Goal: Task Accomplishment & Management: Complete application form

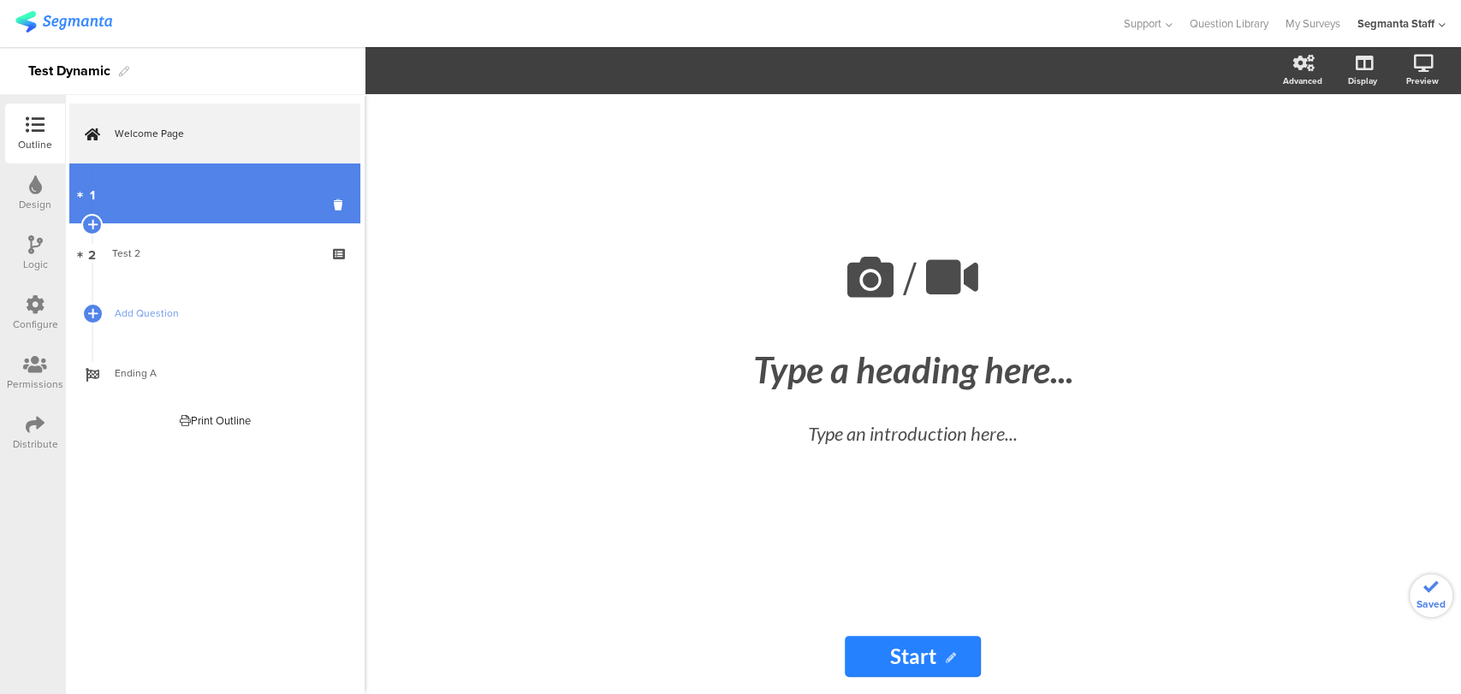
click at [270, 200] on link "1" at bounding box center [214, 194] width 291 height 60
click at [133, 209] on link "1 Test1" at bounding box center [214, 194] width 291 height 60
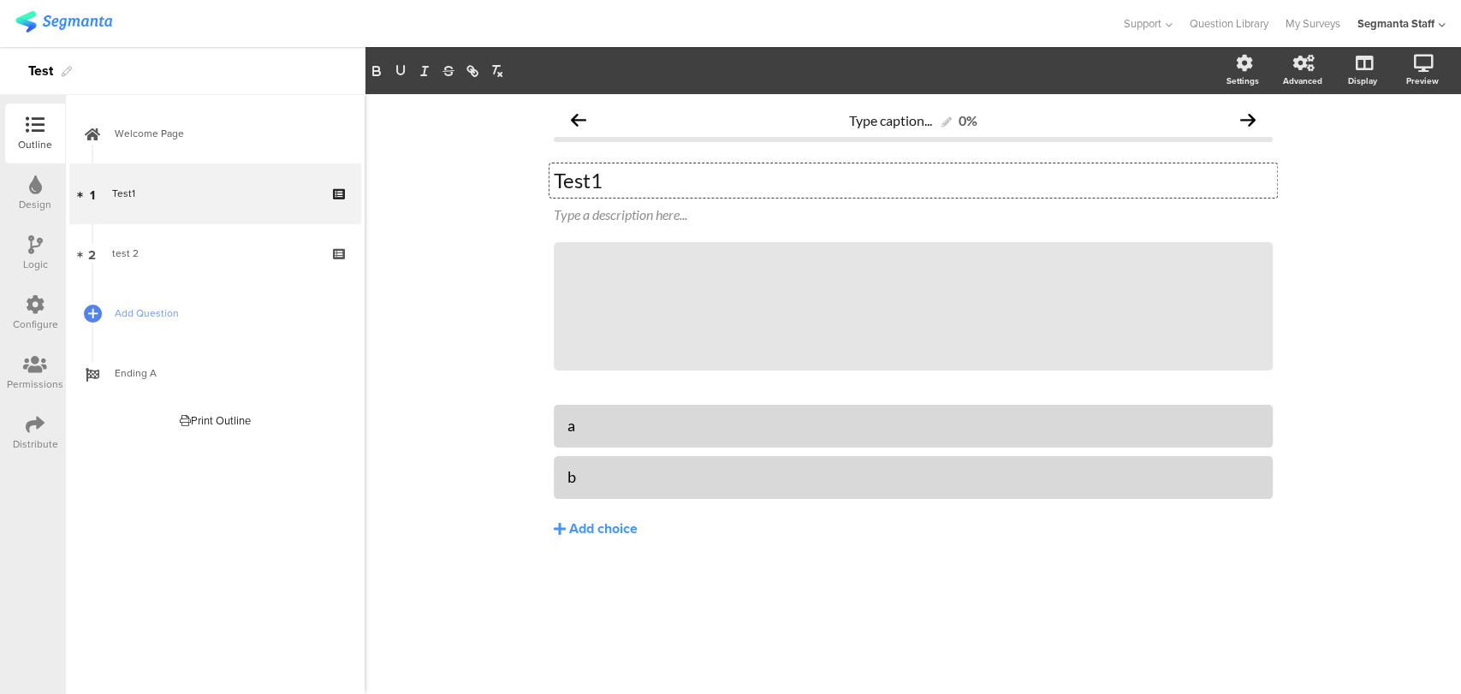
drag, startPoint x: 633, startPoint y: 186, endPoint x: 453, endPoint y: 185, distance: 179.8
click at [453, 185] on div "Type caption... 0% Test1 Test1 Test1 Type a description here... / a" at bounding box center [913, 394] width 1097 height 600
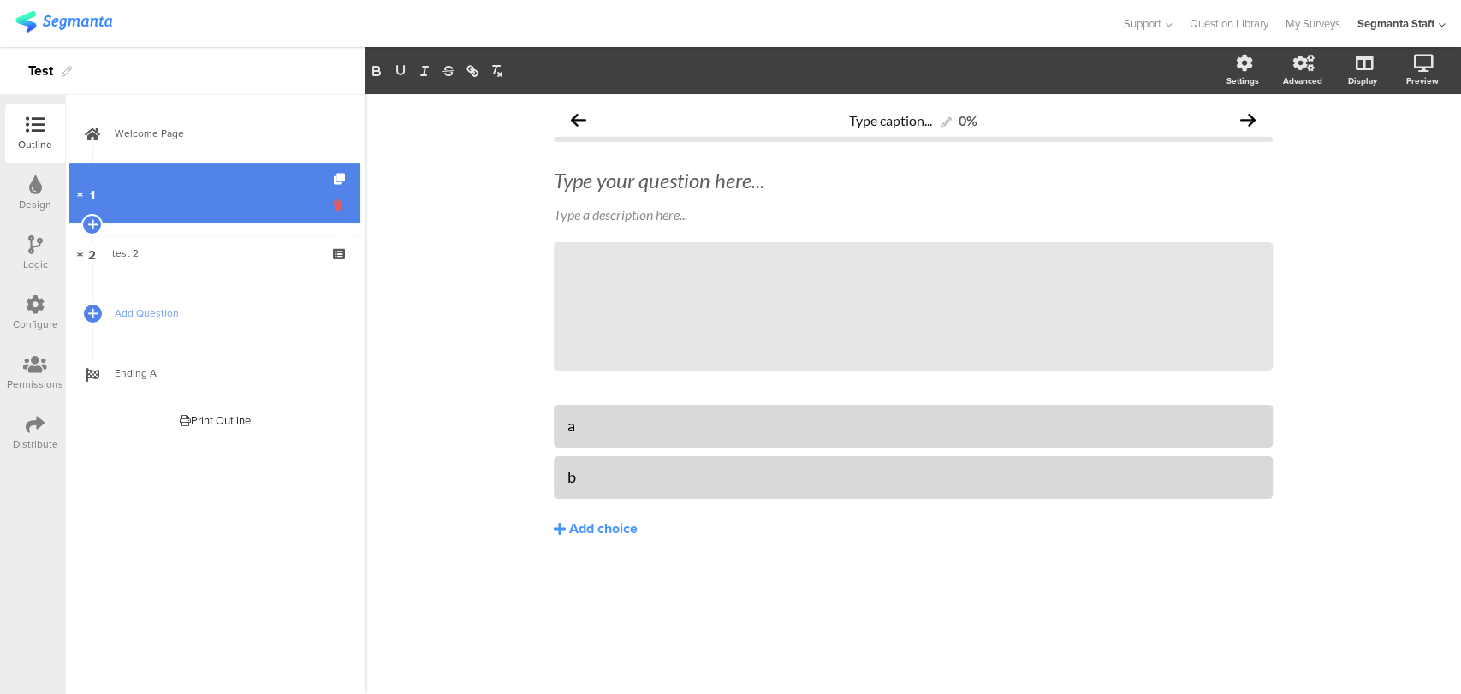
click at [336, 210] on icon at bounding box center [341, 205] width 15 height 16
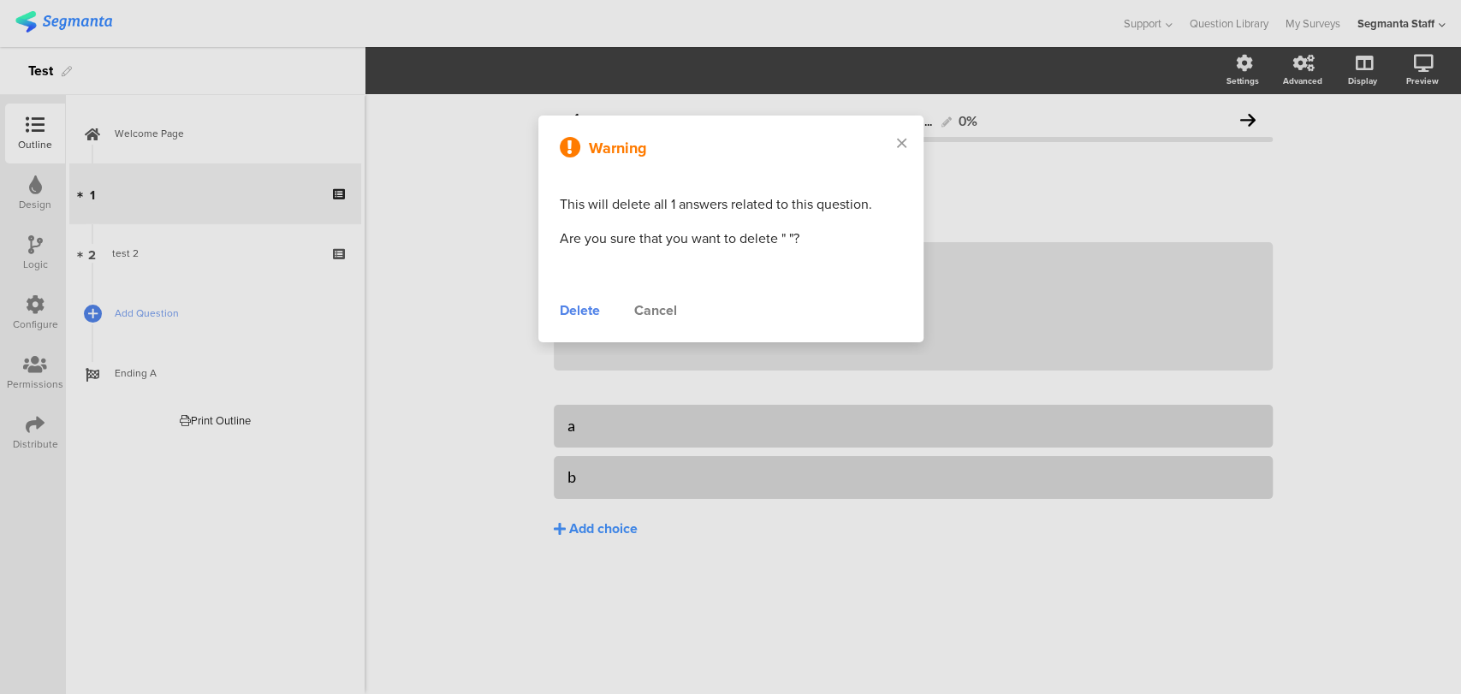
click at [572, 318] on div "Delete" at bounding box center [580, 311] width 40 height 21
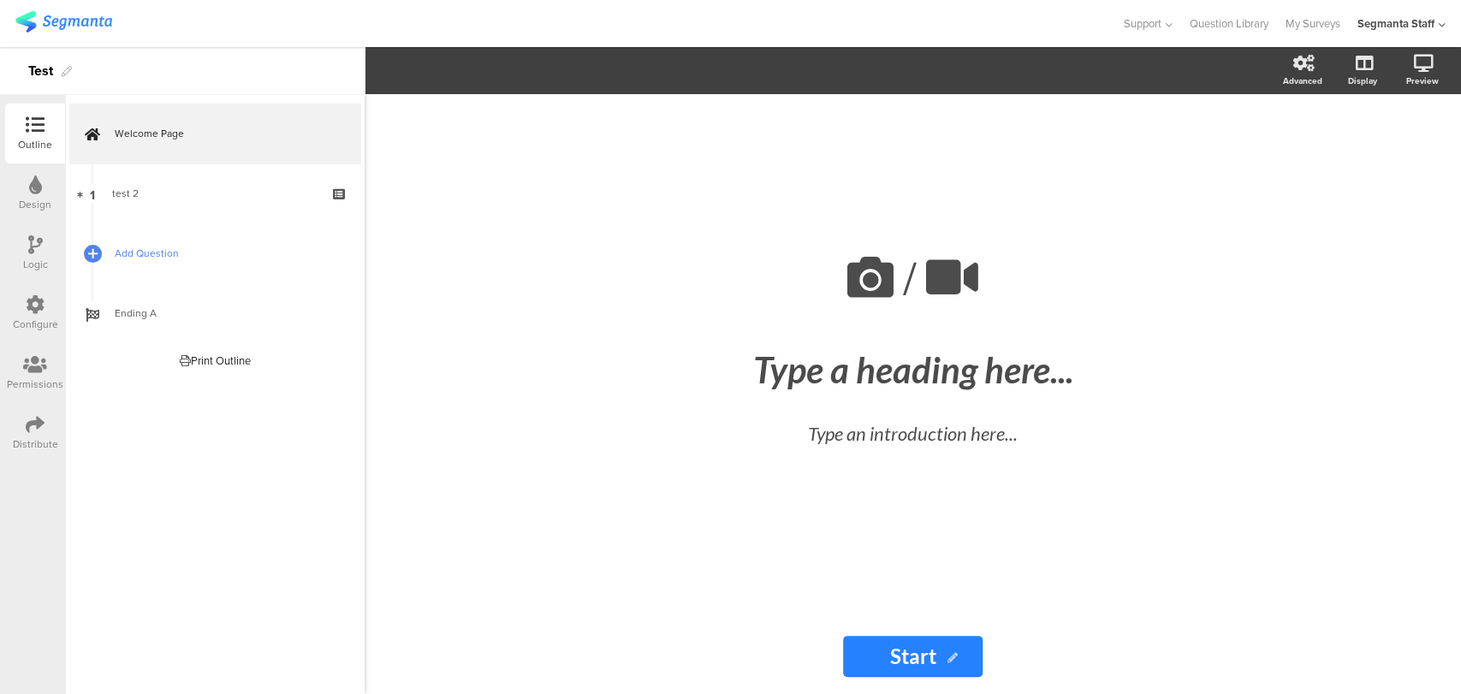
click at [124, 262] on link "Add Question" at bounding box center [214, 253] width 291 height 60
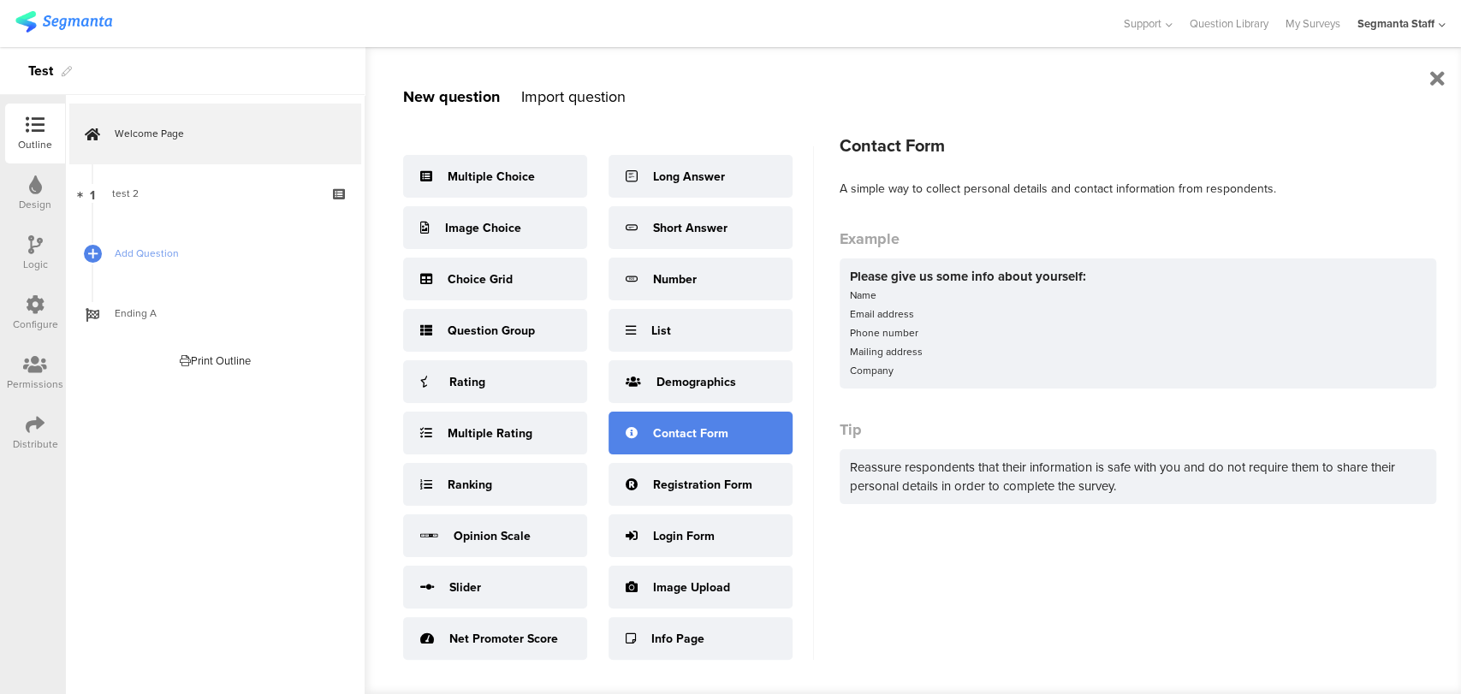
click at [694, 426] on div "Contact Form" at bounding box center [690, 434] width 75 height 18
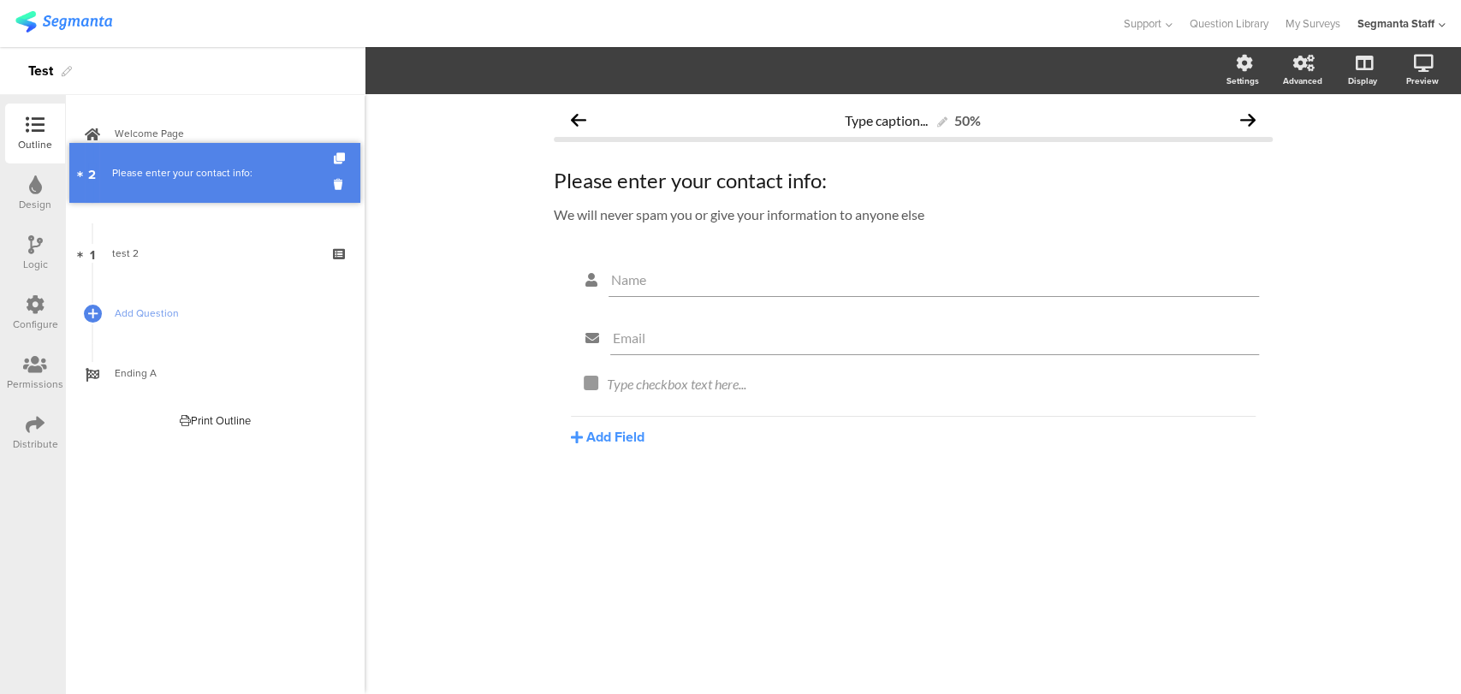
drag, startPoint x: 209, startPoint y: 262, endPoint x: 199, endPoint y: 182, distance: 81.1
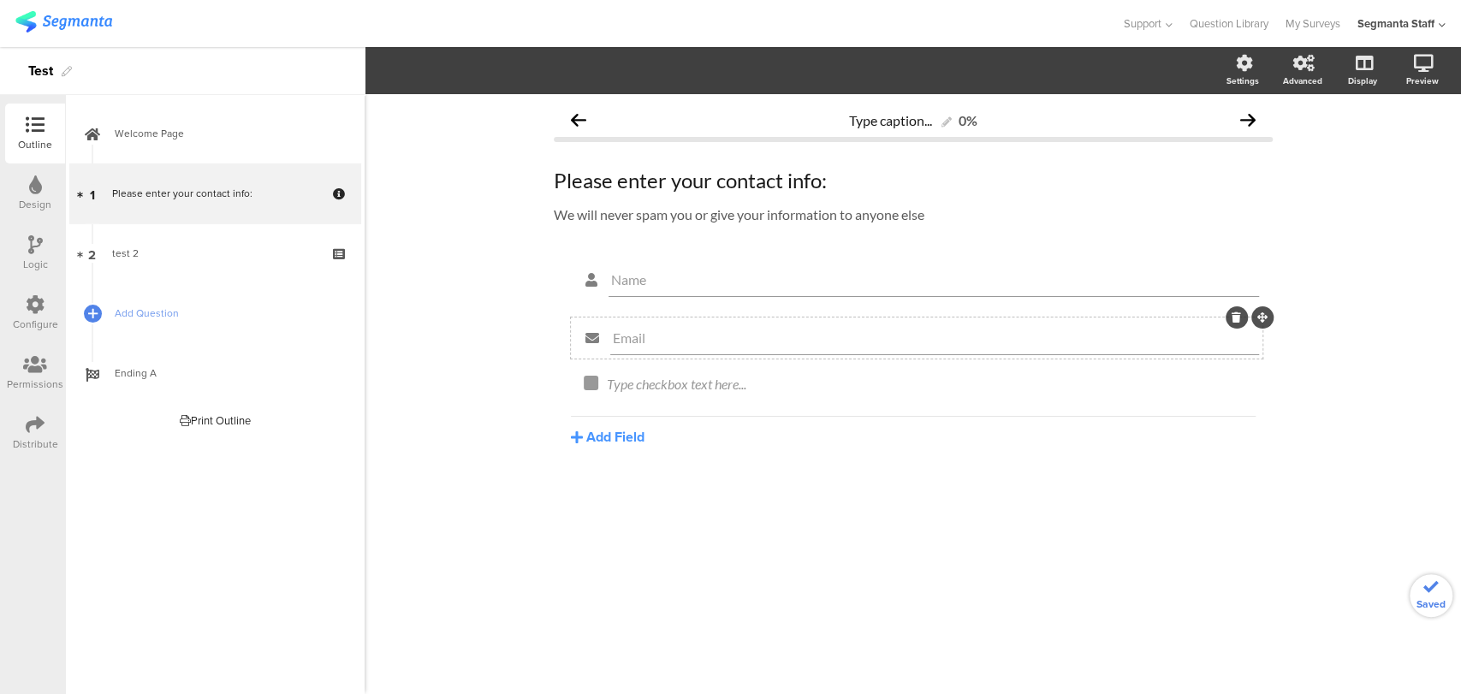
click at [1232, 313] on icon at bounding box center [1236, 318] width 9 height 10
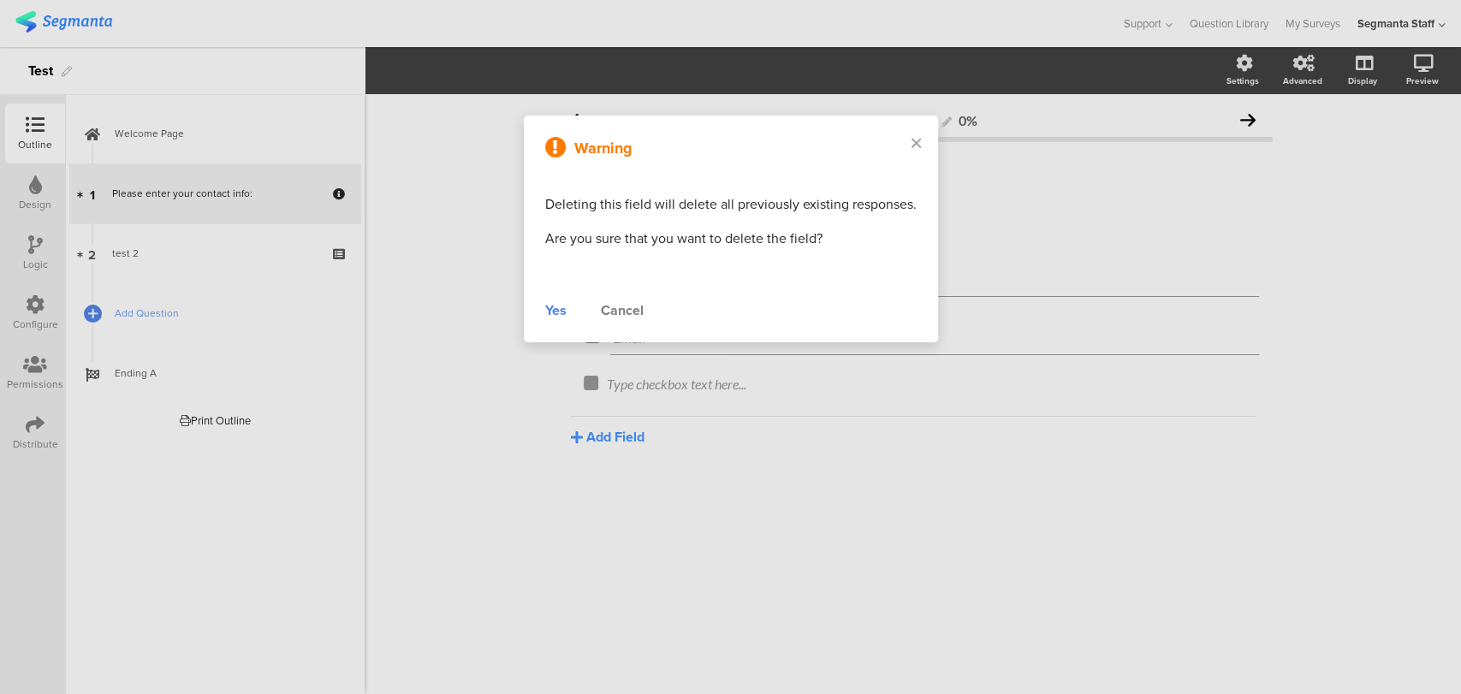
drag, startPoint x: 556, startPoint y: 303, endPoint x: 565, endPoint y: 301, distance: 9.8
click at [557, 303] on div "Yes" at bounding box center [555, 311] width 21 height 21
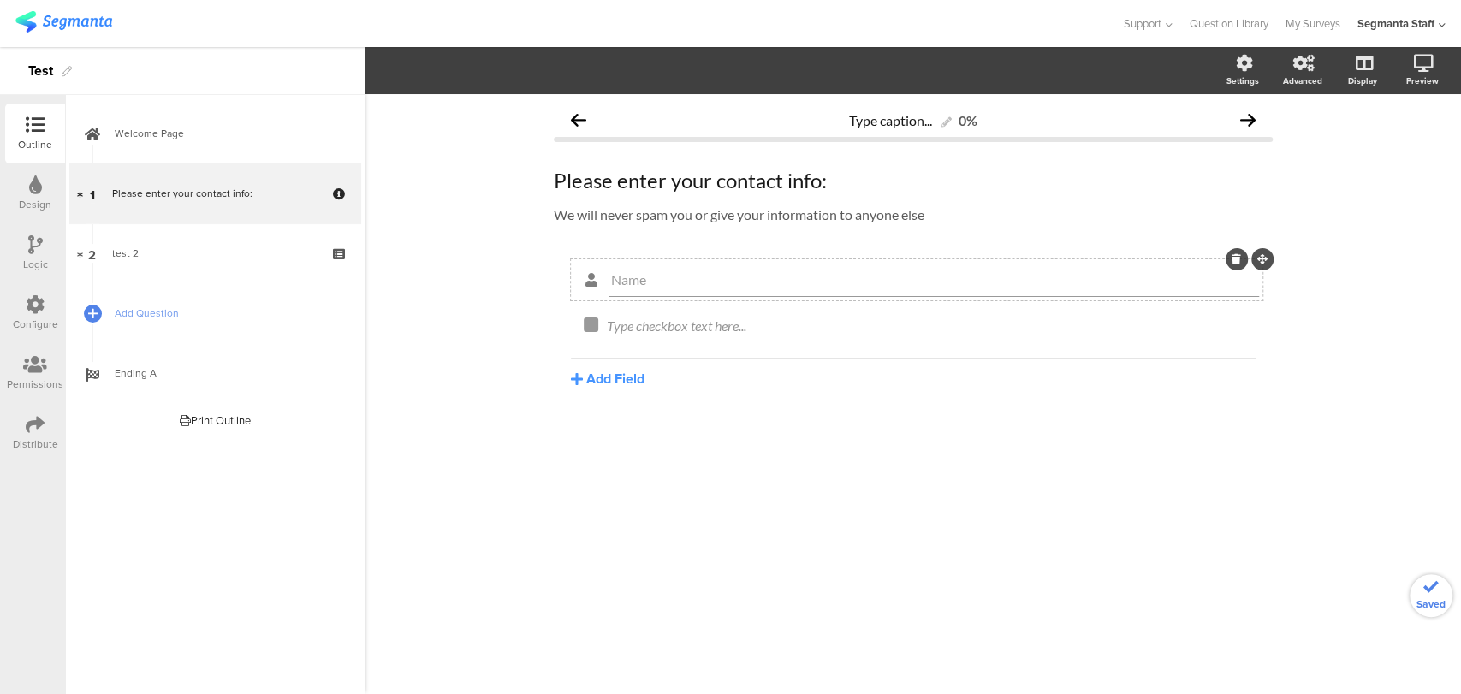
click at [1232, 257] on icon at bounding box center [1236, 259] width 9 height 10
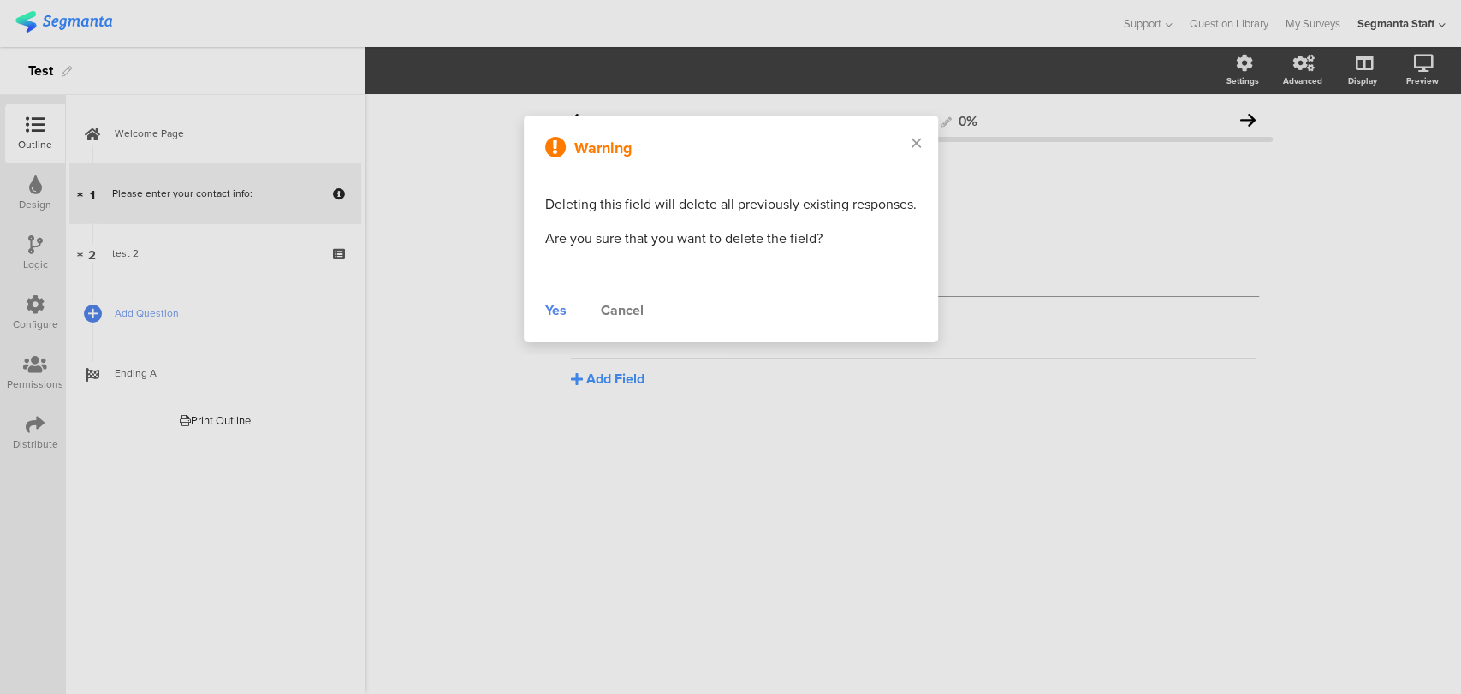
click at [574, 308] on div "Yes Cancel" at bounding box center [731, 311] width 372 height 21
click at [568, 308] on div "Yes Cancel" at bounding box center [731, 311] width 372 height 21
click at [555, 313] on div "Yes" at bounding box center [555, 311] width 21 height 21
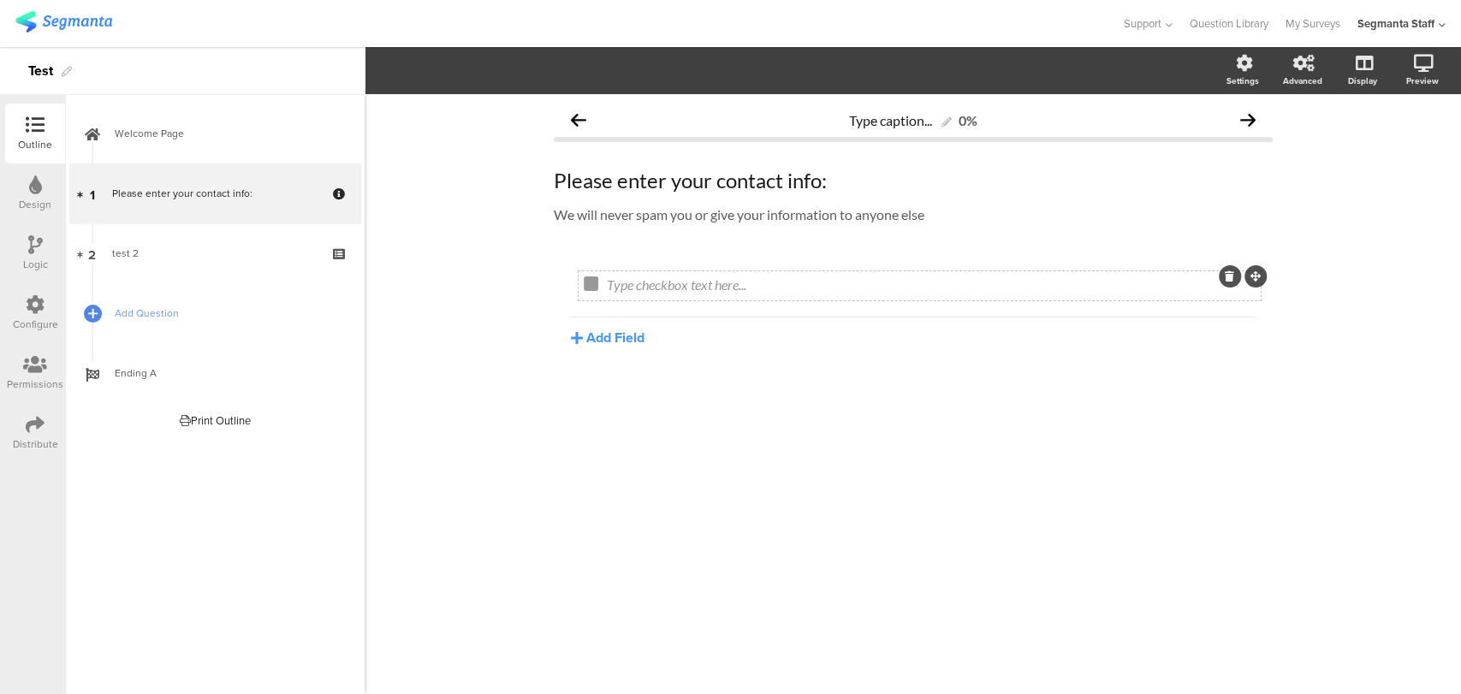
click at [1223, 279] on div at bounding box center [1230, 276] width 22 height 22
click at [1232, 277] on icon at bounding box center [1229, 276] width 9 height 10
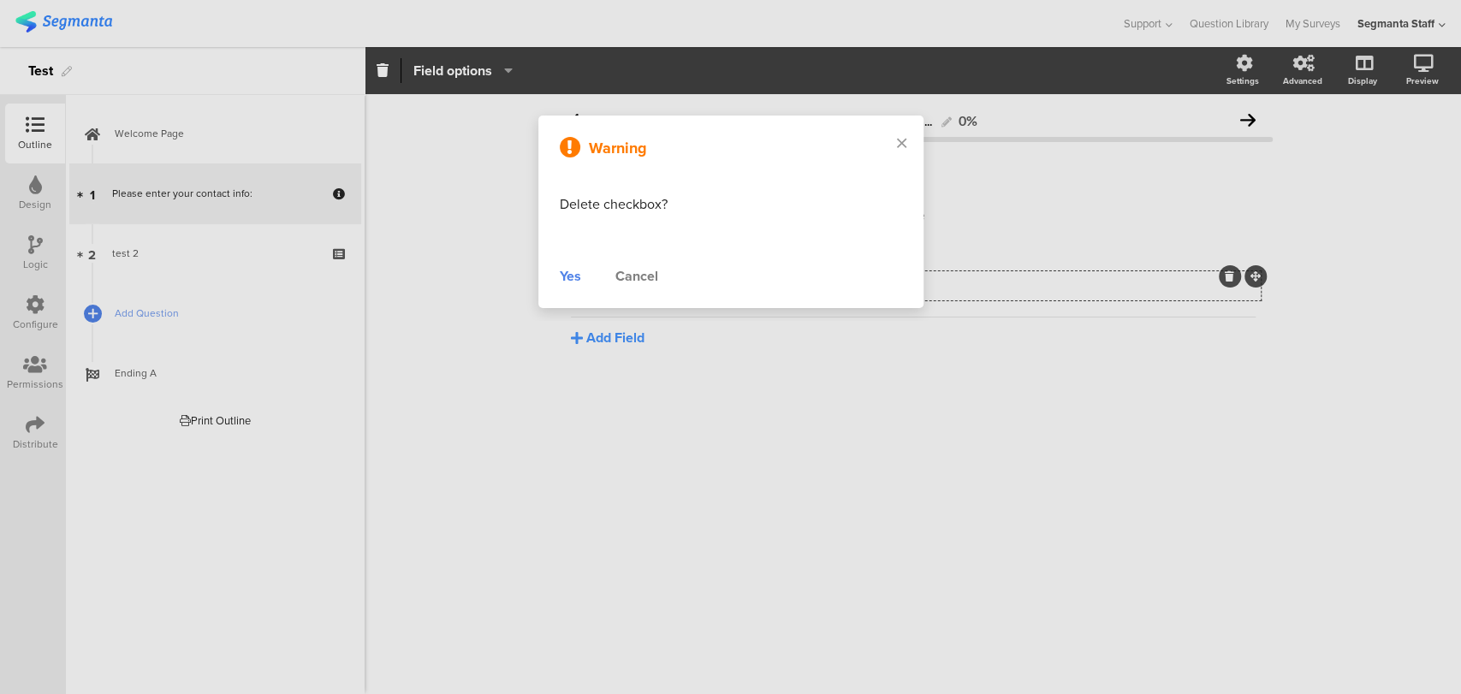
click at [572, 274] on div "Yes" at bounding box center [570, 276] width 21 height 21
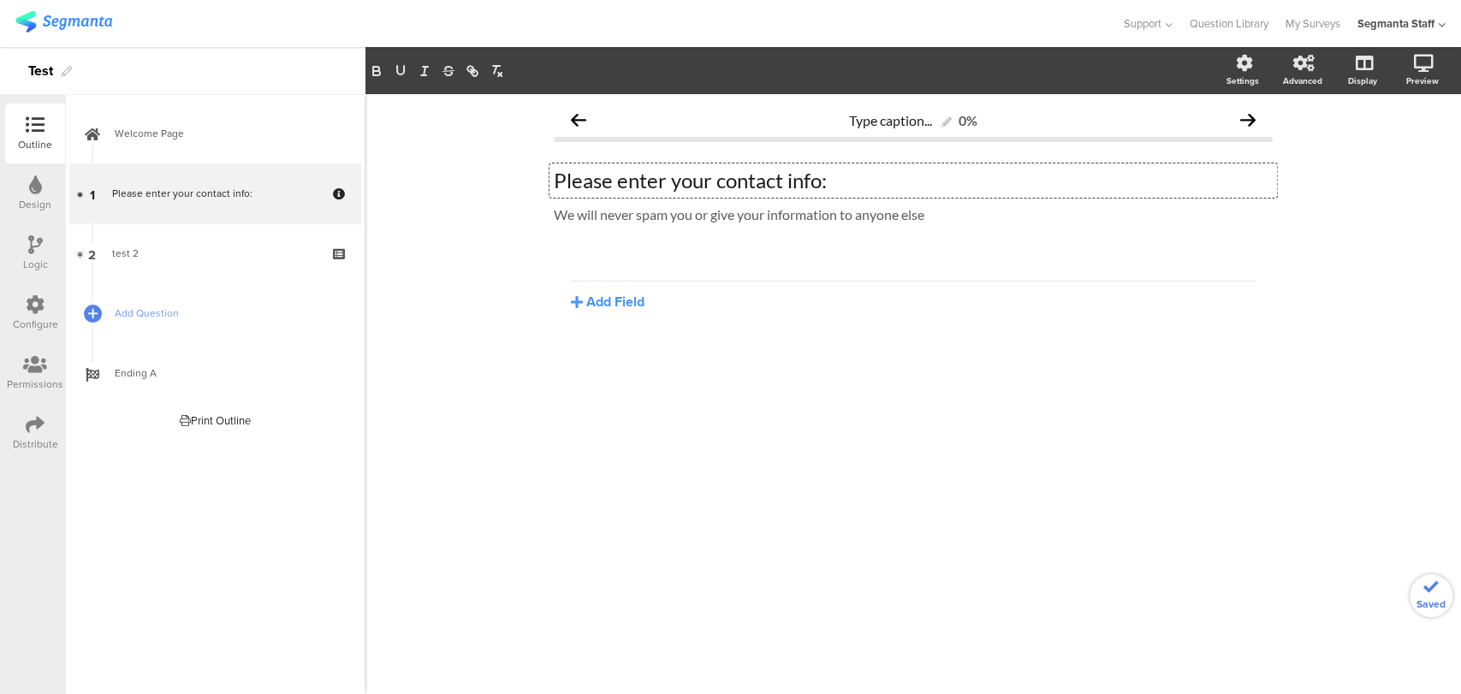
drag, startPoint x: 852, startPoint y: 184, endPoint x: 365, endPoint y: 173, distance: 487.3
click at [425, 201] on div "Type caption... 0% Please enter your contact info: Please enter your contact in…" at bounding box center [913, 394] width 1097 height 600
click at [610, 299] on button "Add Field" at bounding box center [608, 302] width 74 height 20
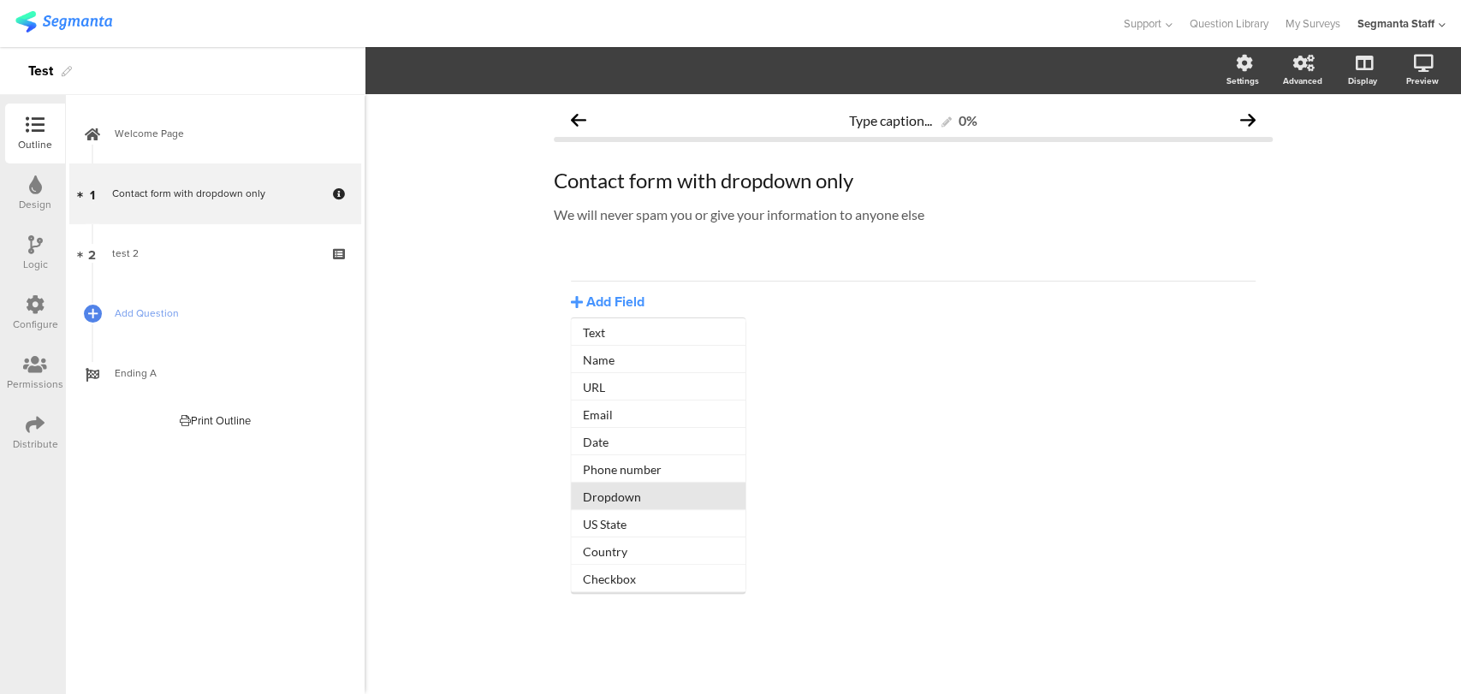
click at [617, 493] on button "Dropdown" at bounding box center [658, 496] width 175 height 27
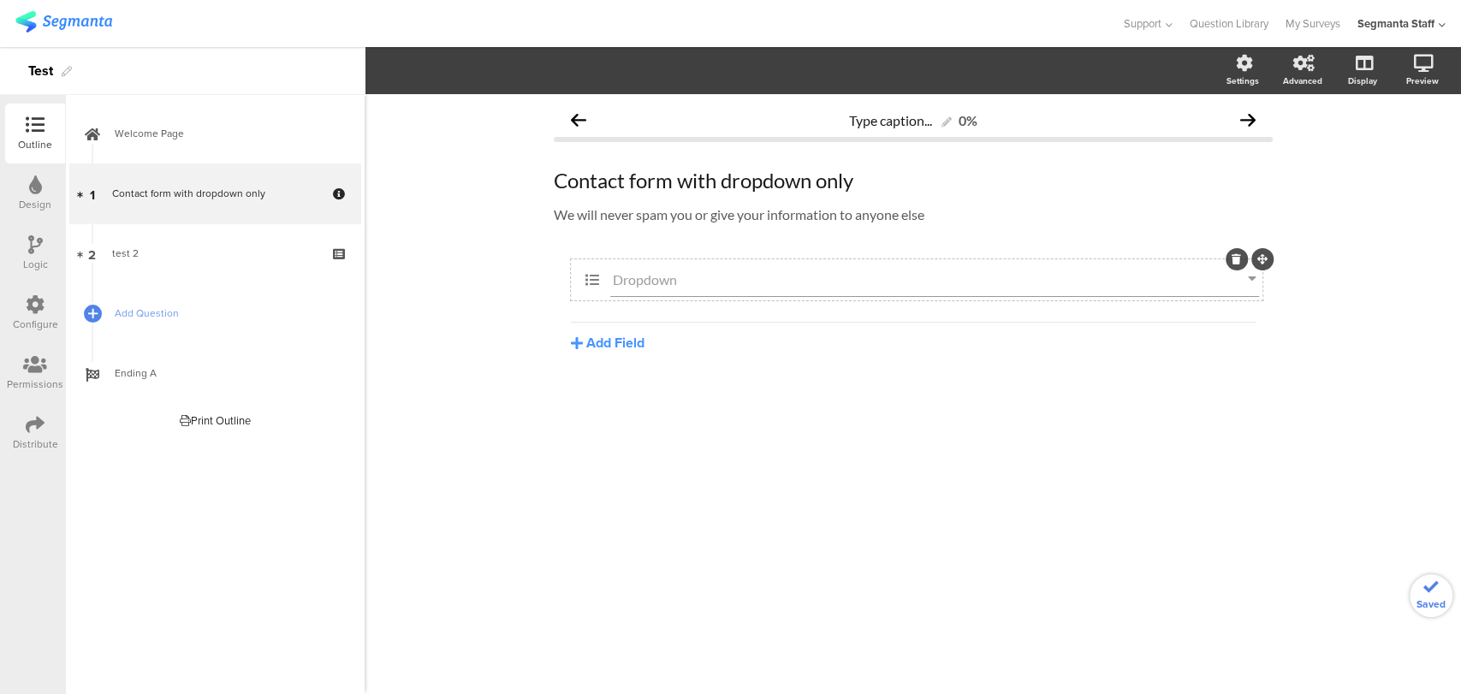
click at [652, 274] on input "Dropdown" at bounding box center [930, 279] width 635 height 16
click at [668, 56] on section "Required Field options untitled option #1 untitled option #2 Add Choice Dropdow…" at bounding box center [913, 70] width 1097 height 47
click at [626, 276] on input "Dropdown" at bounding box center [930, 279] width 635 height 16
click at [674, 67] on icon "button" at bounding box center [666, 70] width 17 height 14
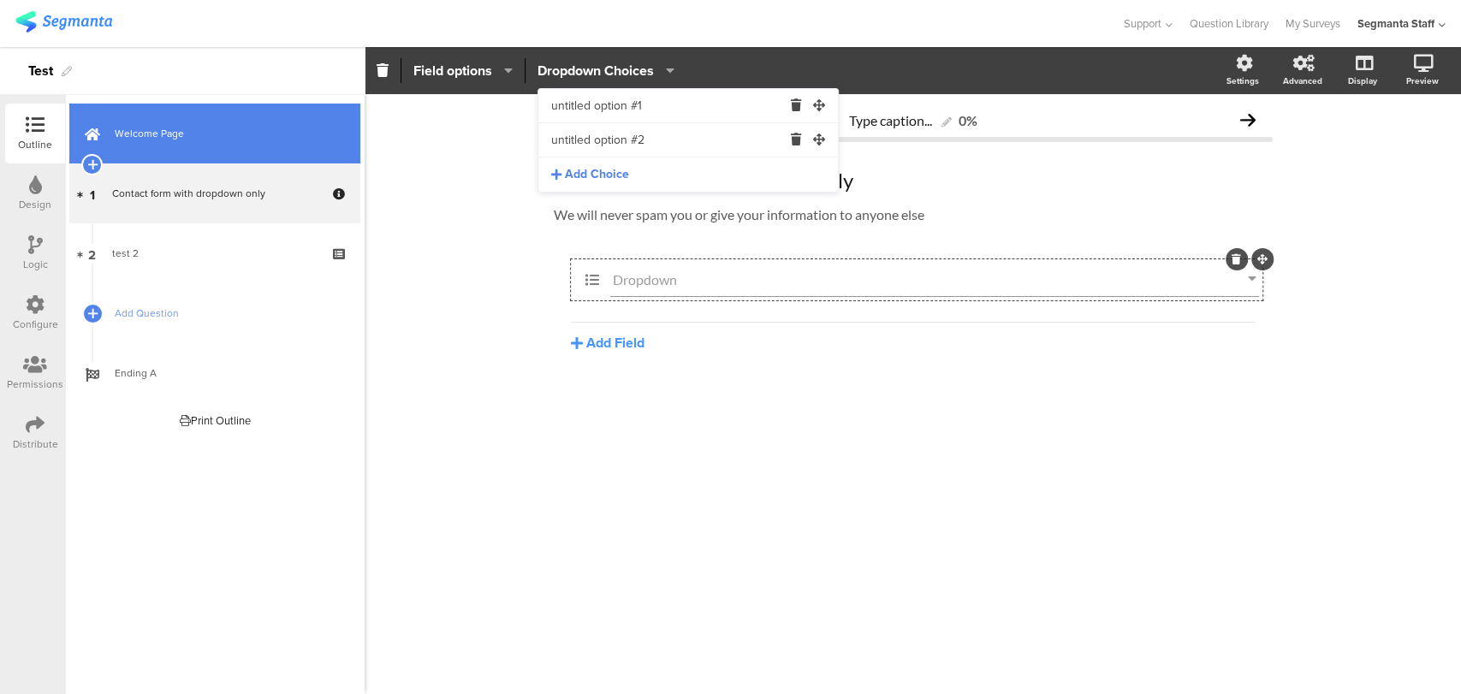
drag, startPoint x: 644, startPoint y: 116, endPoint x: 340, endPoint y: 115, distance: 303.9
click at [340, 115] on body "You are using an unsupported version of Internet Explorer. Unsupported browsers…" at bounding box center [730, 347] width 1461 height 694
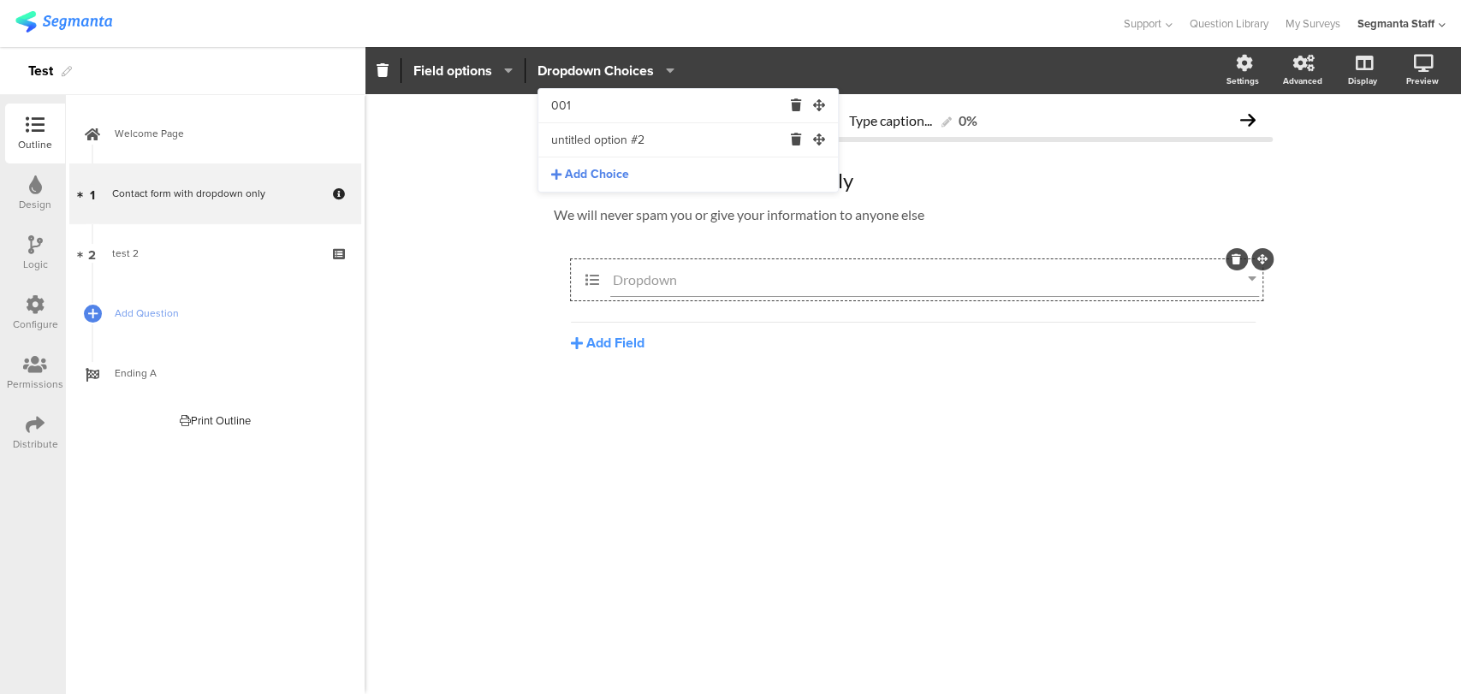
type input "001"
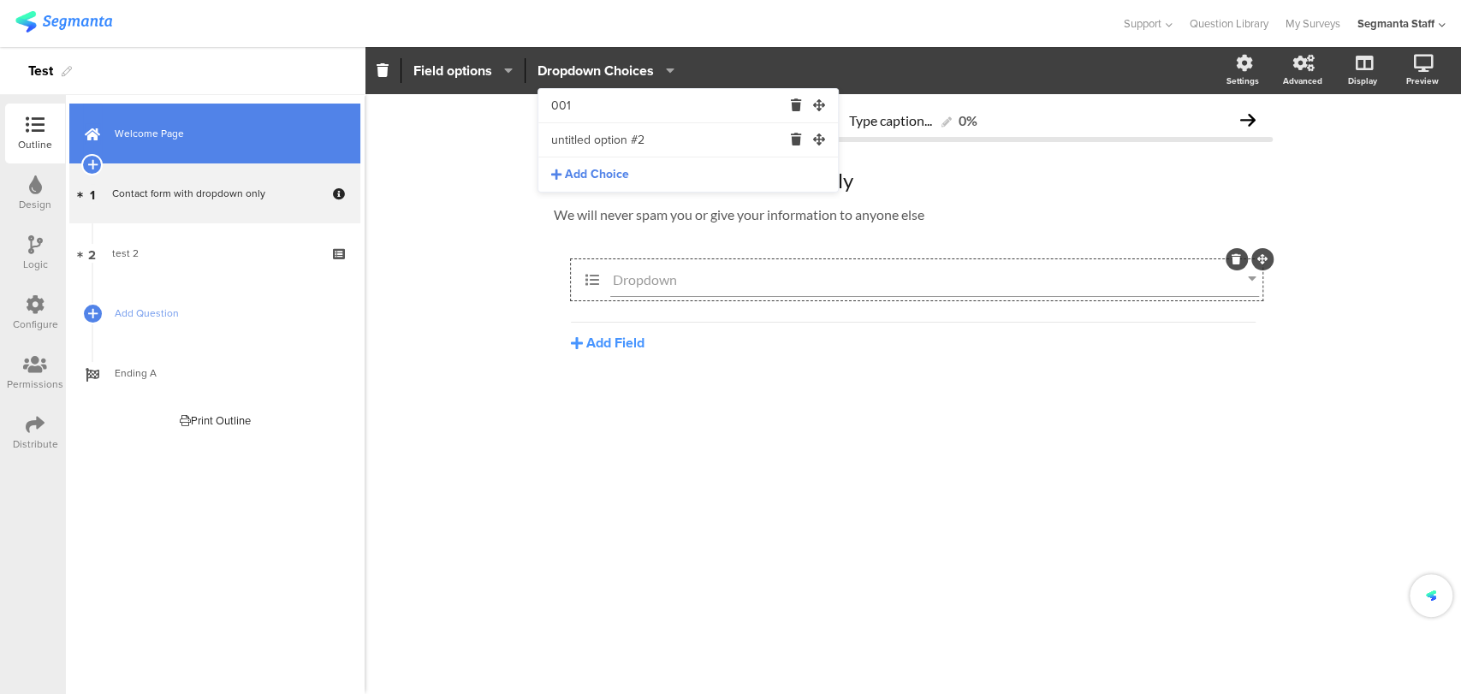
drag, startPoint x: 682, startPoint y: 139, endPoint x: 327, endPoint y: 106, distance: 355.9
click at [327, 106] on body "You are using an unsupported version of Internet Explorer. Unsupported browsers…" at bounding box center [730, 347] width 1461 height 694
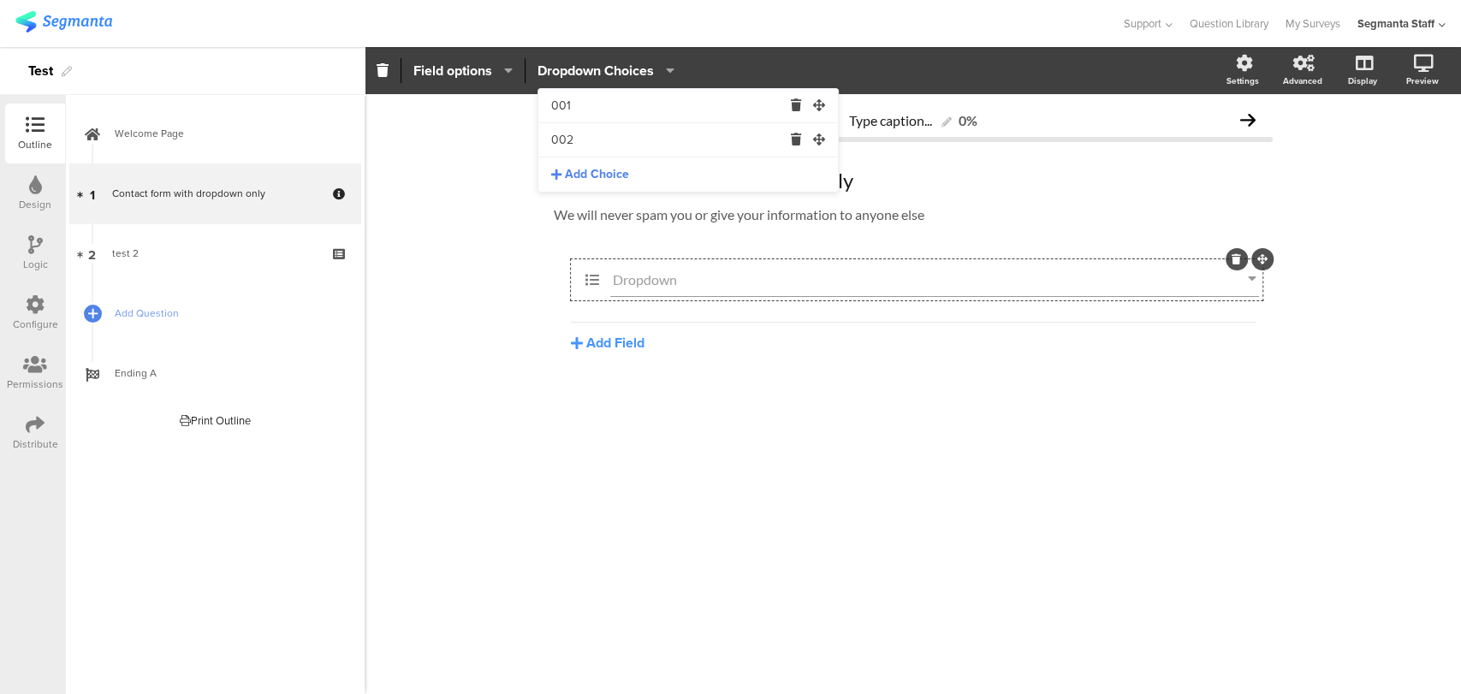
type input "002"
click at [603, 176] on span "Add Choice" at bounding box center [597, 174] width 64 height 17
click at [596, 177] on input "text" at bounding box center [666, 175] width 231 height 34
type input "003"
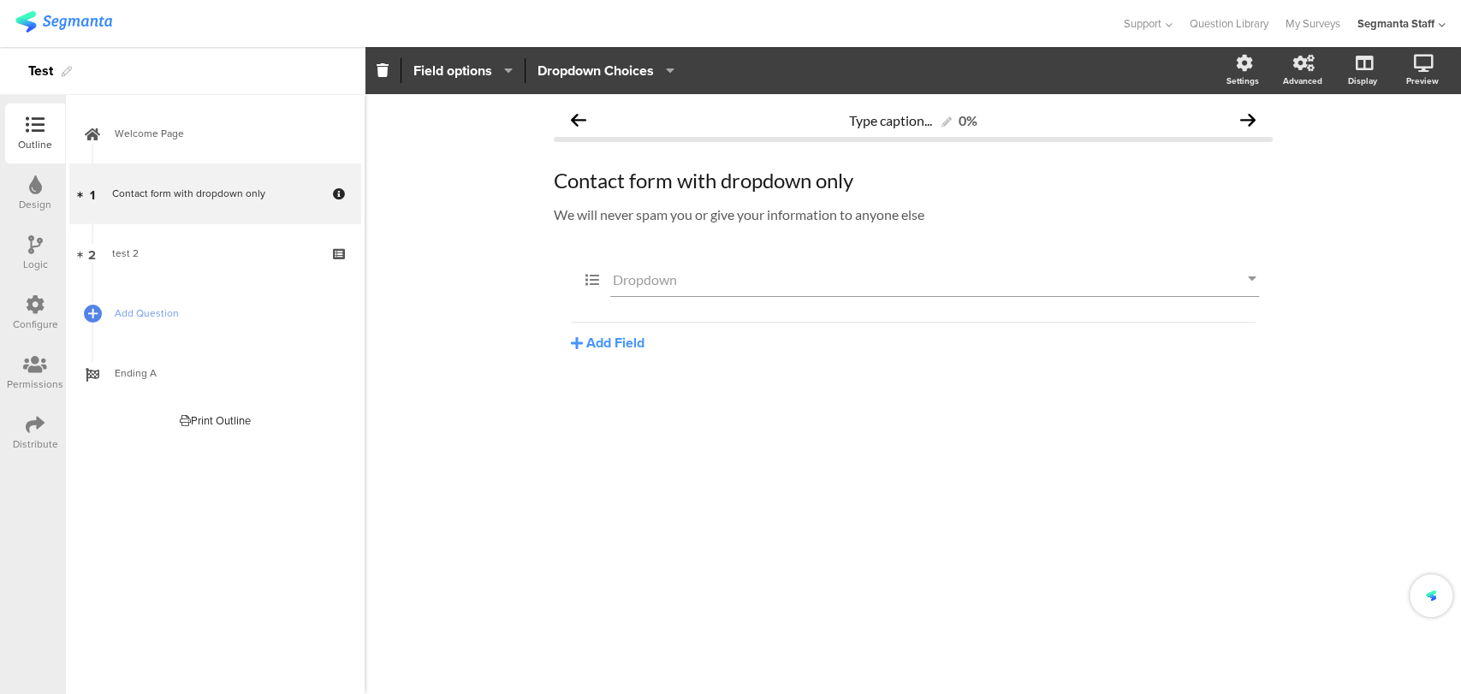
click at [490, 246] on div "Type caption... 0% Contact form with dropdown only Contact form with dropdown o…" at bounding box center [913, 394] width 1097 height 600
click at [37, 317] on div "Configure" at bounding box center [35, 324] width 45 height 15
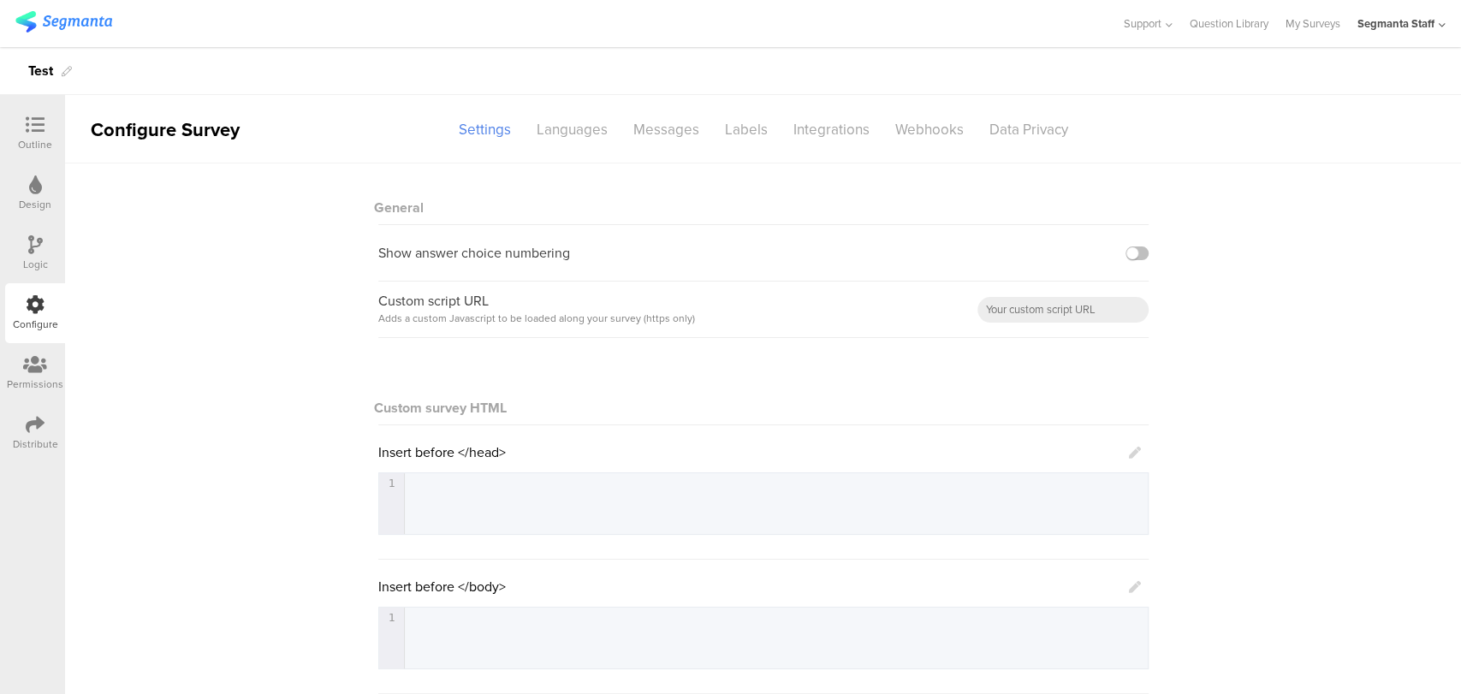
click at [15, 139] on div "Outline" at bounding box center [35, 134] width 60 height 60
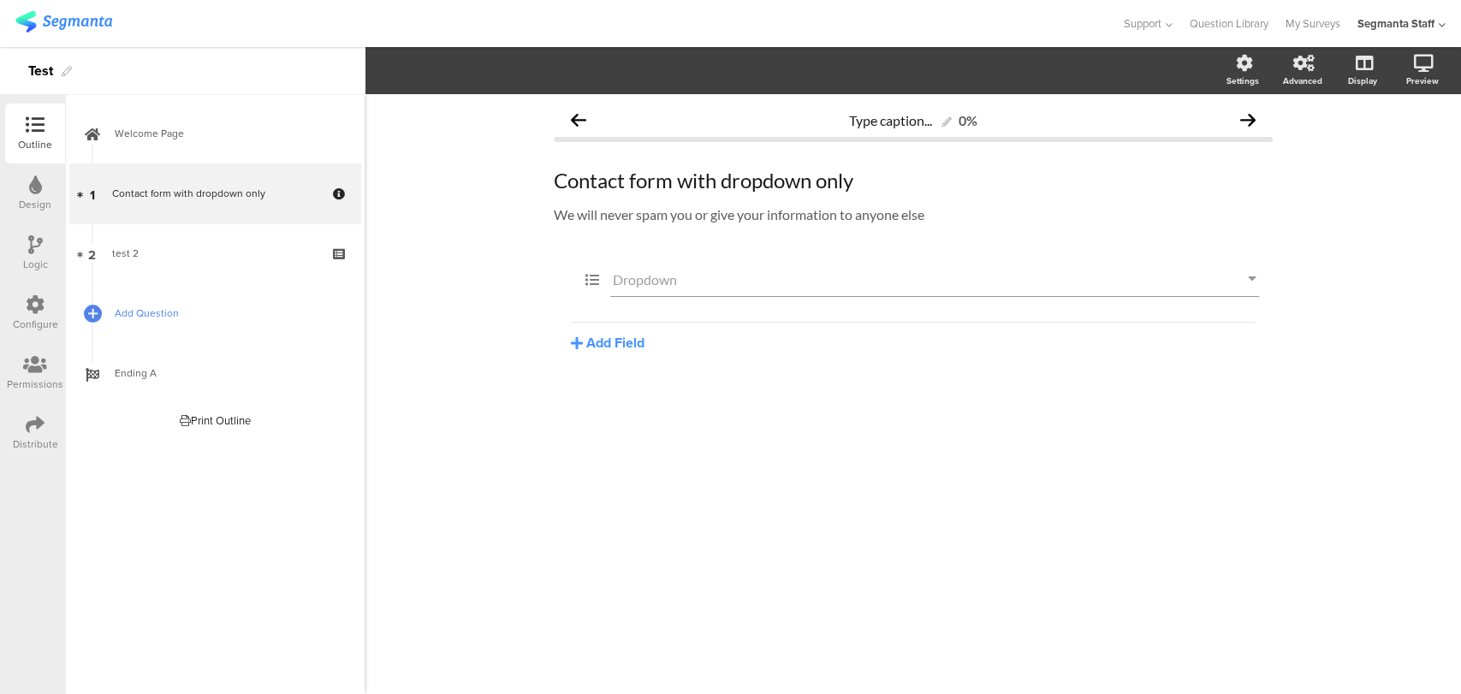
click at [104, 326] on link "Add Question" at bounding box center [214, 313] width 291 height 60
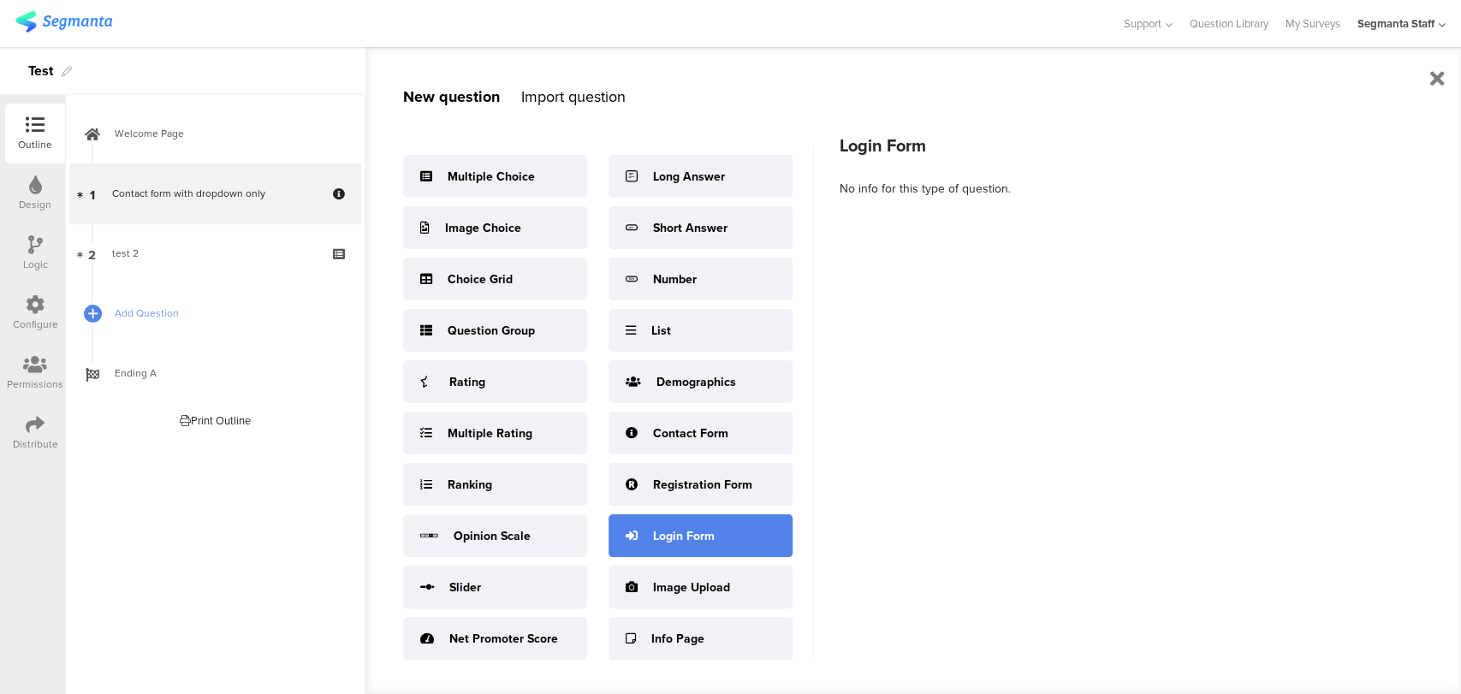
click at [677, 537] on div "Login Form" at bounding box center [684, 536] width 62 height 18
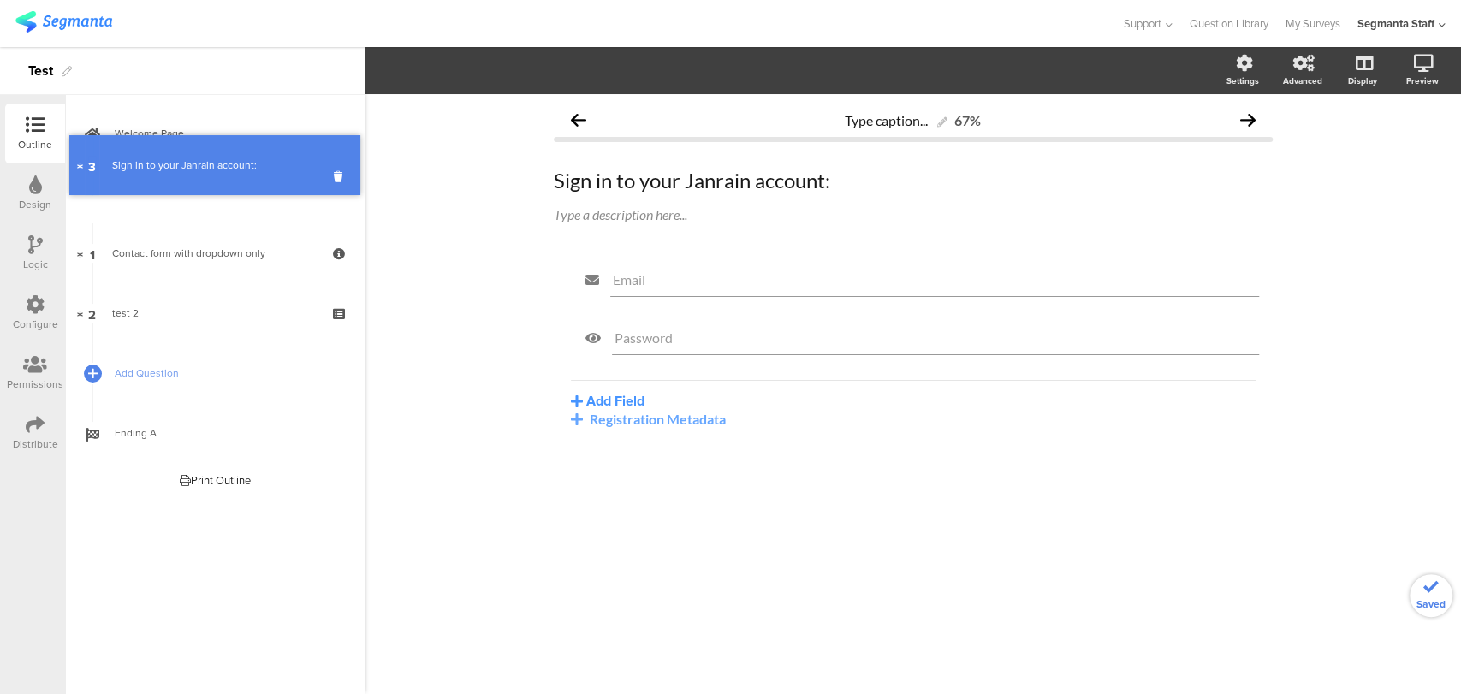
drag, startPoint x: 244, startPoint y: 313, endPoint x: 252, endPoint y: 165, distance: 147.5
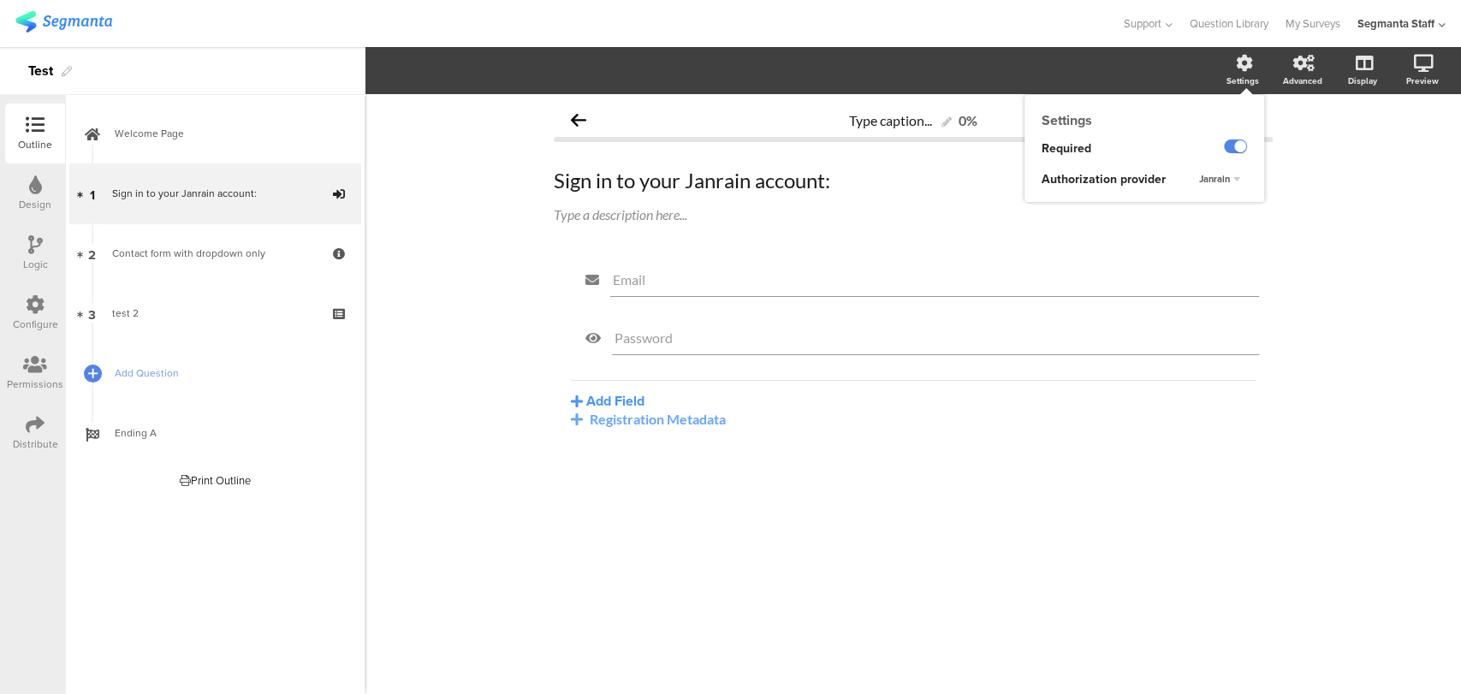
click at [1229, 63] on div "Settings" at bounding box center [1252, 71] width 60 height 43
click at [1224, 185] on div "Janrain" at bounding box center [1220, 180] width 55 height 21
click at [1204, 214] on div "Okta" at bounding box center [1208, 214] width 101 height 18
click at [38, 316] on div "Configure" at bounding box center [35, 313] width 60 height 60
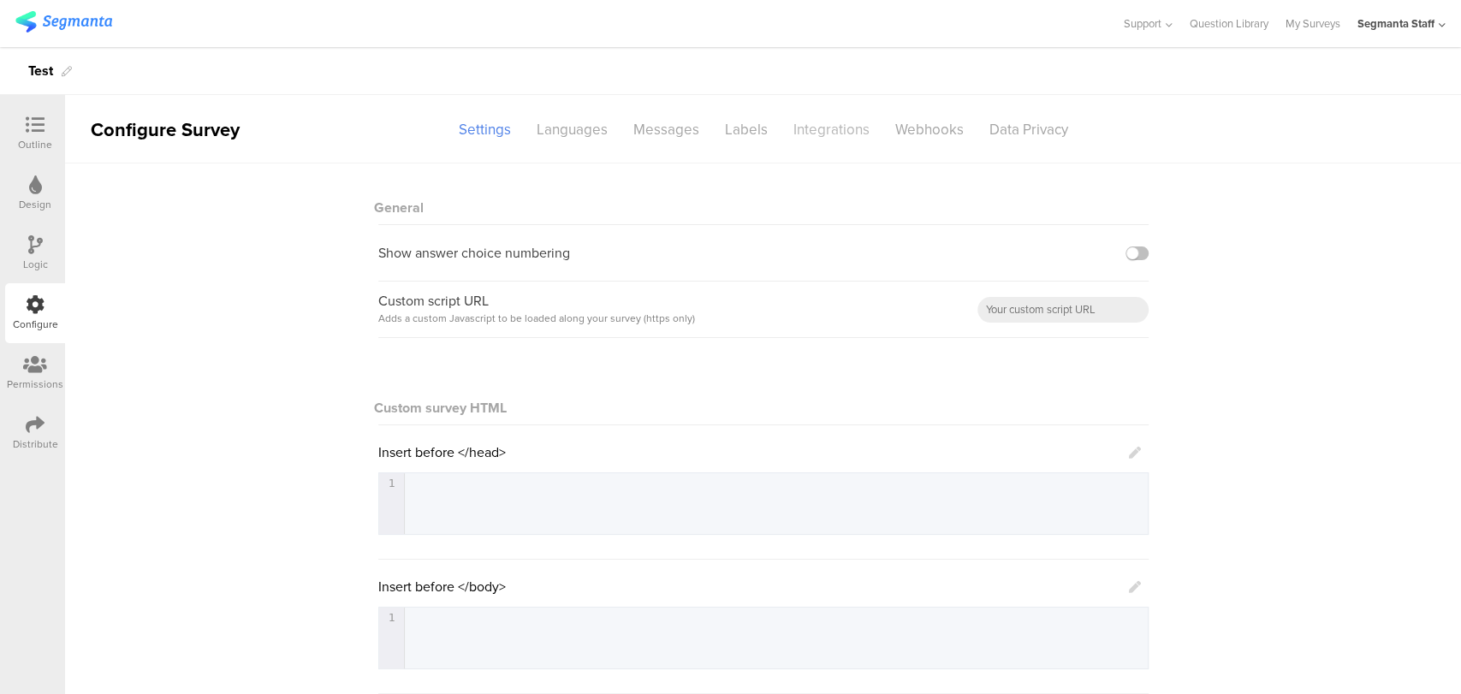
click at [829, 133] on div "Integrations" at bounding box center [832, 130] width 102 height 30
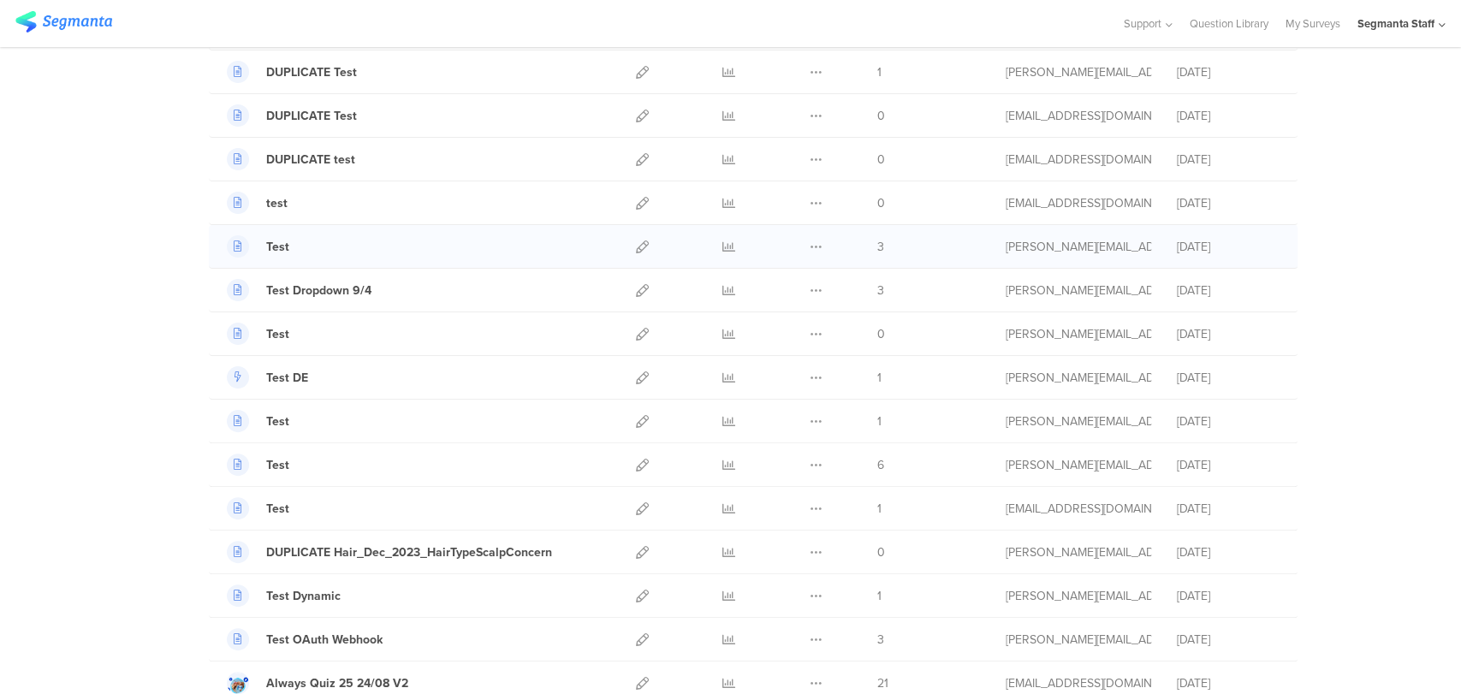
scroll to position [190, 0]
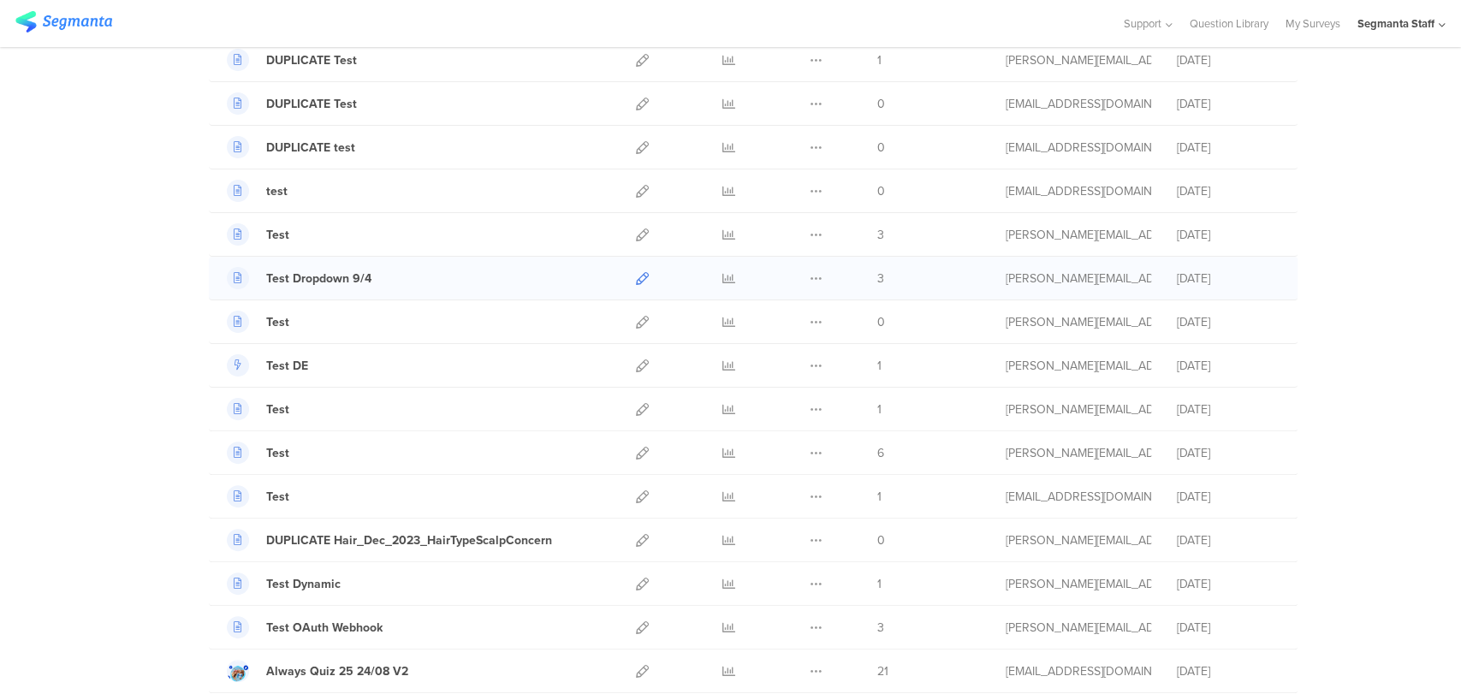
click at [636, 275] on icon at bounding box center [642, 278] width 13 height 13
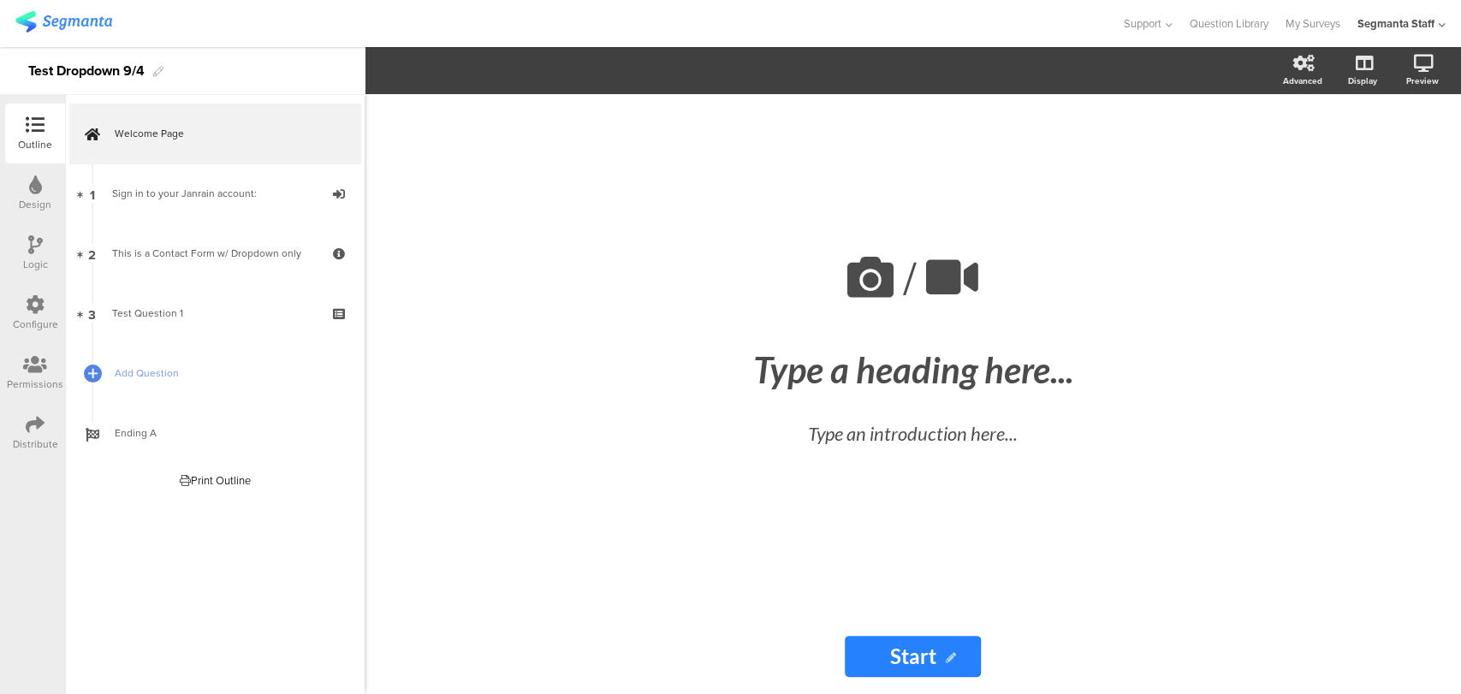
click at [38, 297] on icon at bounding box center [35, 304] width 19 height 19
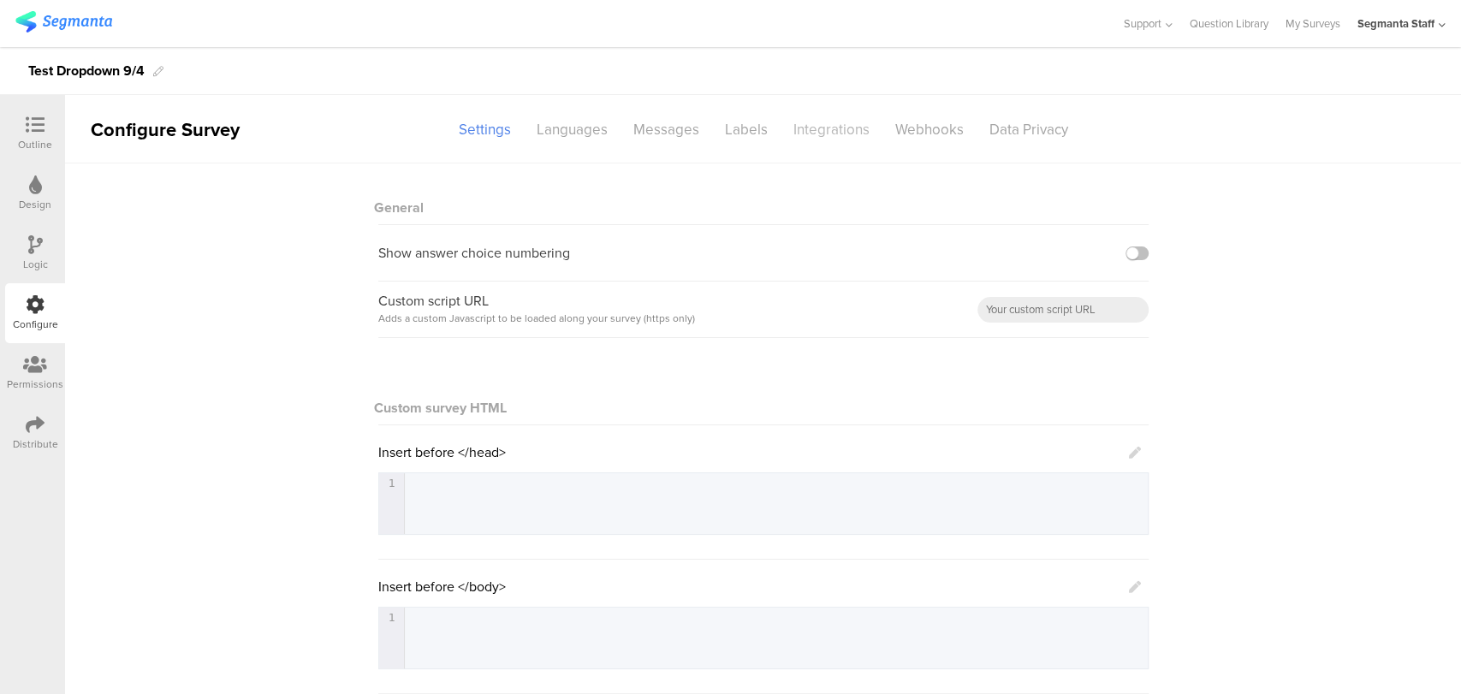
click at [832, 134] on div "Integrations" at bounding box center [832, 130] width 102 height 30
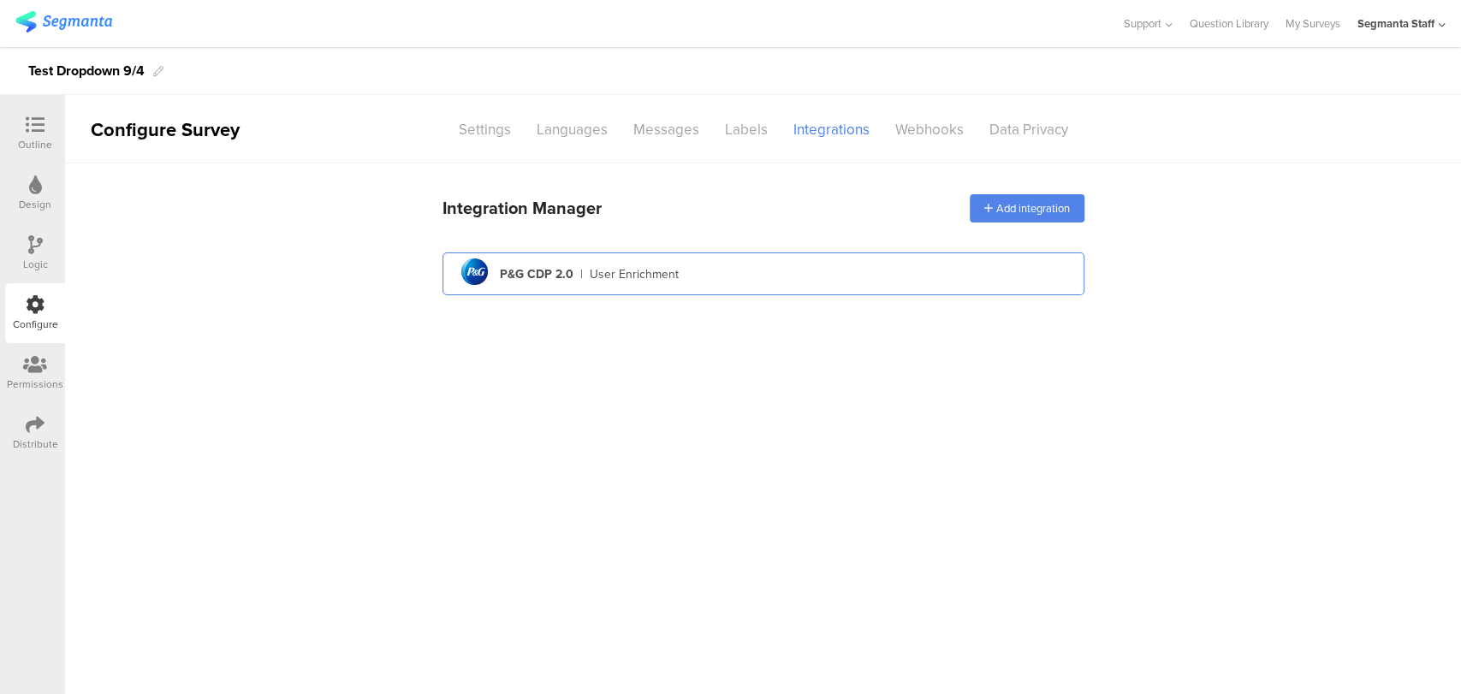
click at [771, 269] on div "pg logo P&G CDP 2.0 | User Enrichment" at bounding box center [763, 274] width 615 height 42
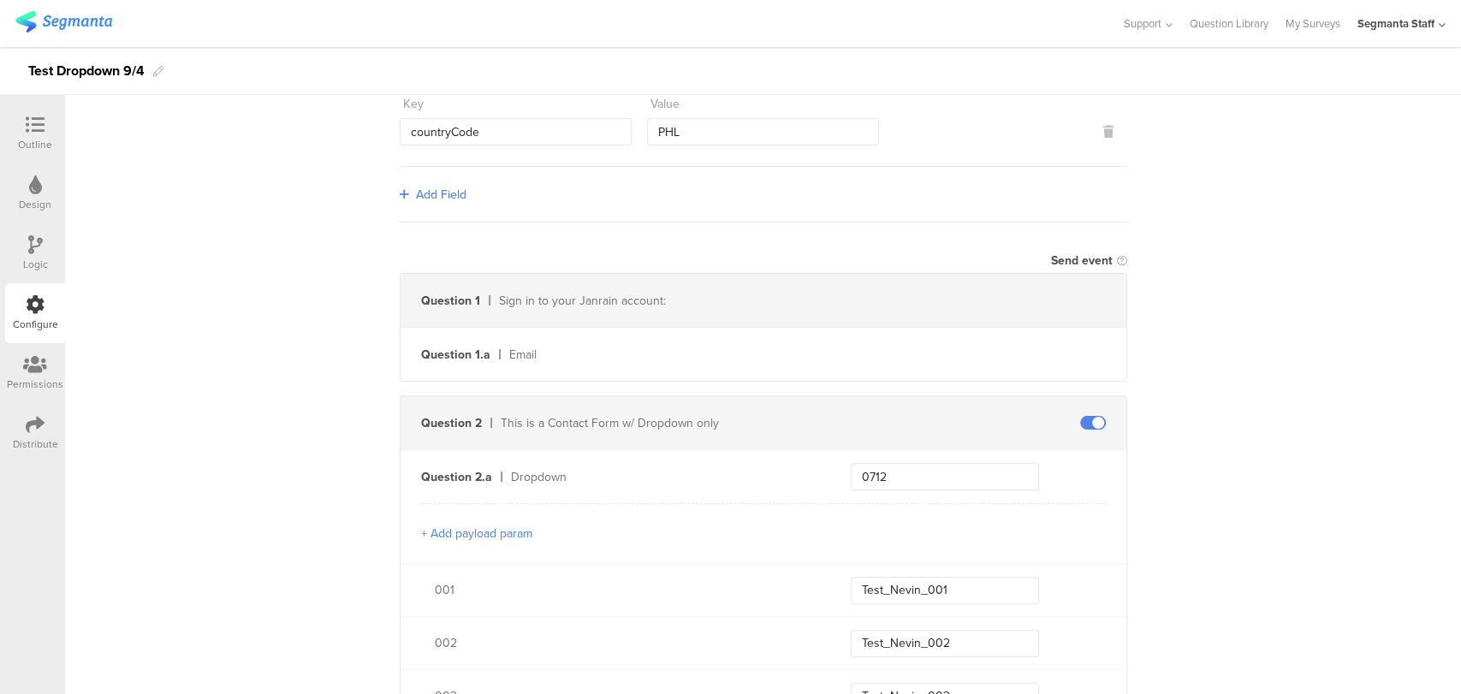
scroll to position [190, 0]
